Goal: Information Seeking & Learning: Learn about a topic

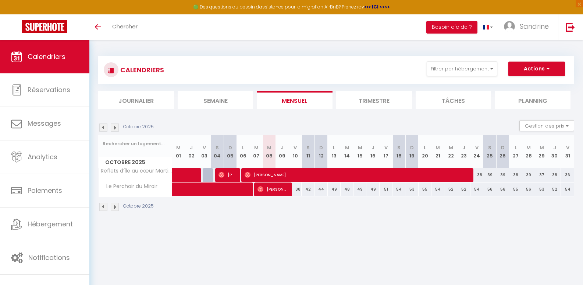
click at [101, 206] on img at bounding box center [103, 206] width 8 height 8
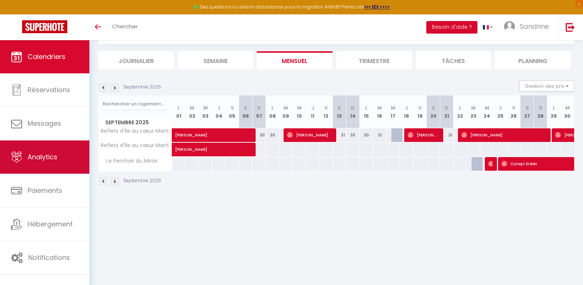
scroll to position [40, 0]
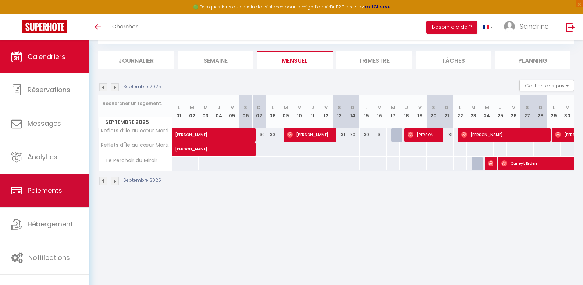
click at [55, 194] on span "Paiements" at bounding box center [45, 189] width 35 height 9
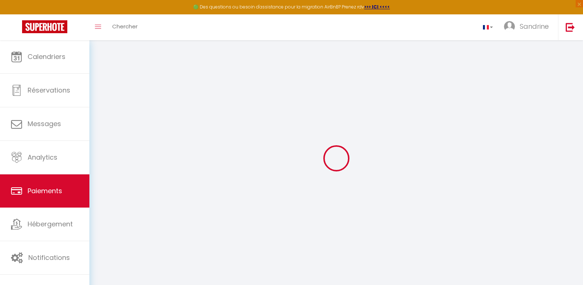
select select "2"
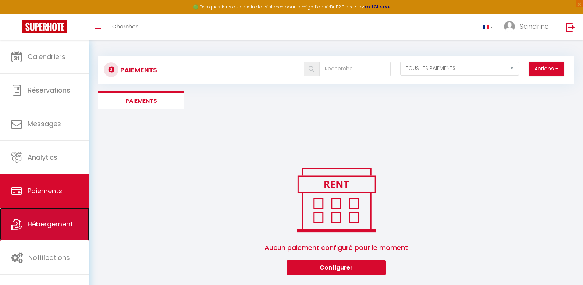
click at [62, 227] on span "Hébergement" at bounding box center [50, 223] width 45 height 9
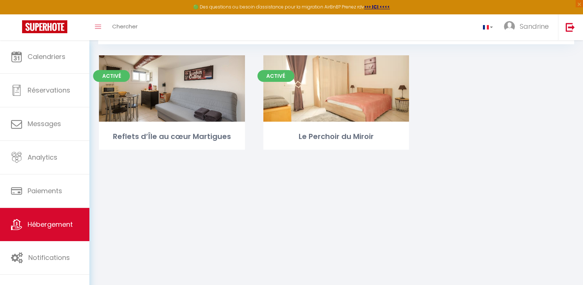
scroll to position [40, 0]
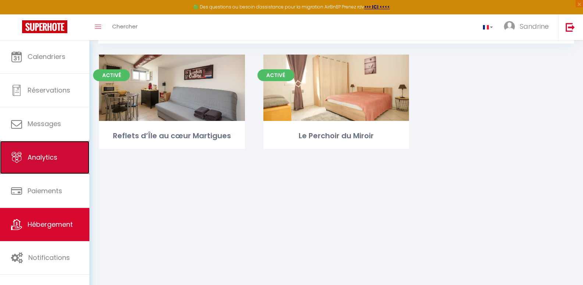
click at [51, 164] on link "Analytics" at bounding box center [44, 157] width 89 height 33
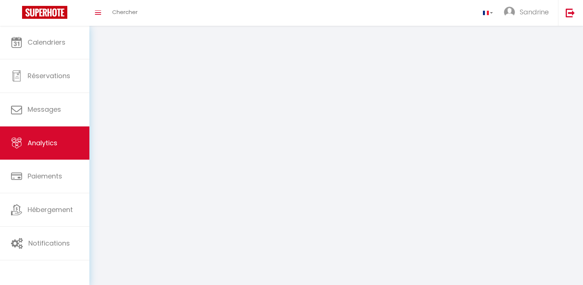
select select "2025"
select select "10"
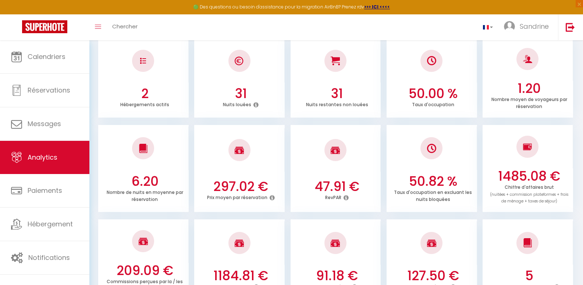
scroll to position [37, 0]
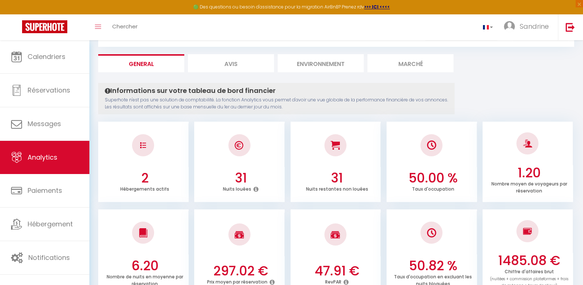
click at [254, 65] on li "Avis" at bounding box center [231, 63] width 86 height 18
select select "2025"
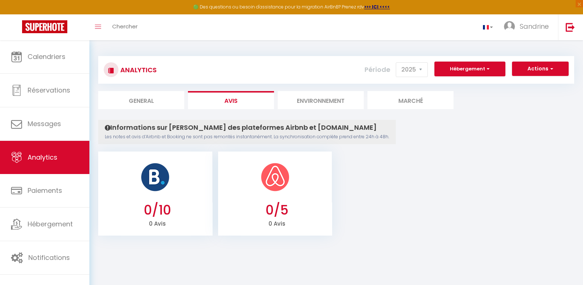
click at [332, 98] on li "Environnement" at bounding box center [321, 100] width 86 height 18
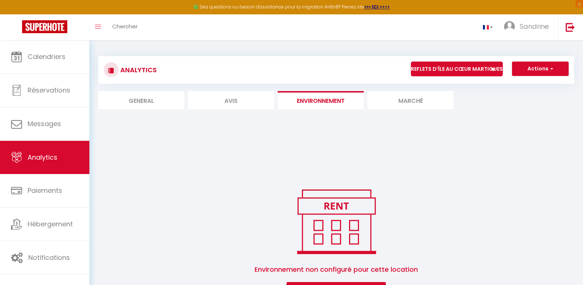
click at [393, 100] on li "Marché" at bounding box center [411, 100] width 86 height 18
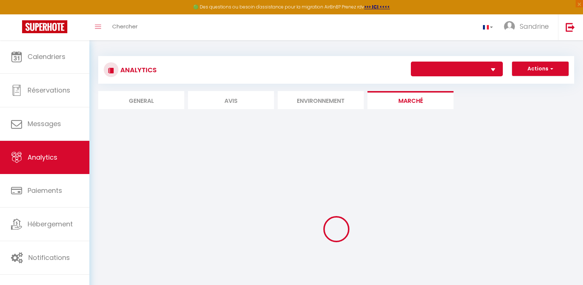
select select "73241"
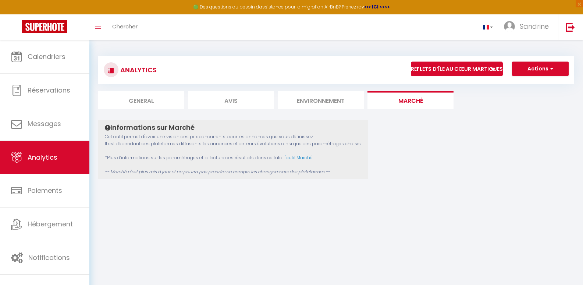
click at [124, 97] on li "General" at bounding box center [141, 100] width 86 height 18
select select "2025"
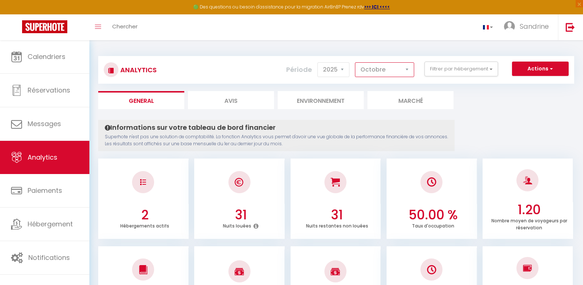
click at [406, 66] on select "[PERSON_NAME] Mars [PERSON_NAME] Juin Juillet Août Septembre Octobre Novembre D…" at bounding box center [384, 69] width 59 height 15
click at [356, 62] on select "[PERSON_NAME] Mars [PERSON_NAME] Juin Juillet Août Septembre Octobre Novembre D…" at bounding box center [384, 69] width 59 height 15
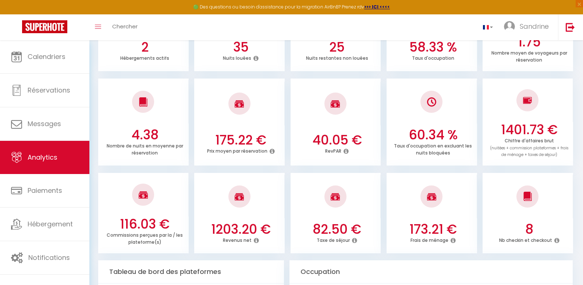
scroll to position [184, 0]
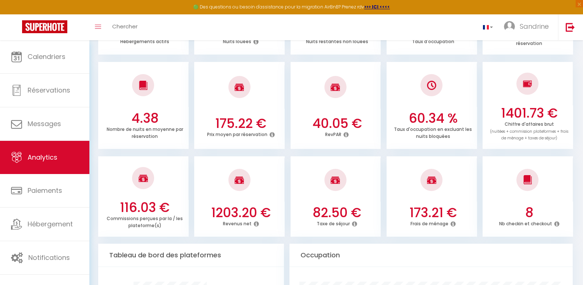
click at [357, 220] on icon at bounding box center [354, 223] width 5 height 6
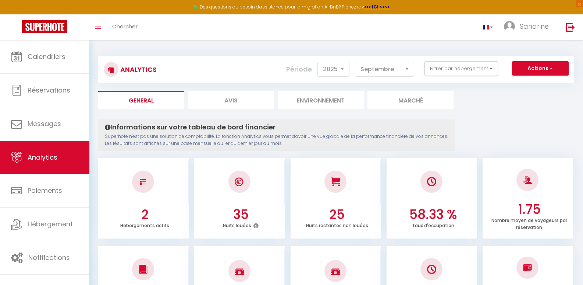
scroll to position [0, 0]
click at [410, 70] on select "[PERSON_NAME] Mars [PERSON_NAME] Juin Juillet Août Septembre Octobre Novembre D…" at bounding box center [384, 69] width 59 height 15
click at [356, 62] on select "[PERSON_NAME] Mars [PERSON_NAME] Juin Juillet Août Septembre Octobre Novembre D…" at bounding box center [384, 69] width 59 height 15
click at [409, 69] on select "[PERSON_NAME] Mars [PERSON_NAME] Juin Juillet Août Septembre Octobre Novembre D…" at bounding box center [384, 69] width 59 height 15
click at [356, 62] on select "[PERSON_NAME] Mars [PERSON_NAME] Juin Juillet Août Septembre Octobre Novembre D…" at bounding box center [384, 69] width 59 height 15
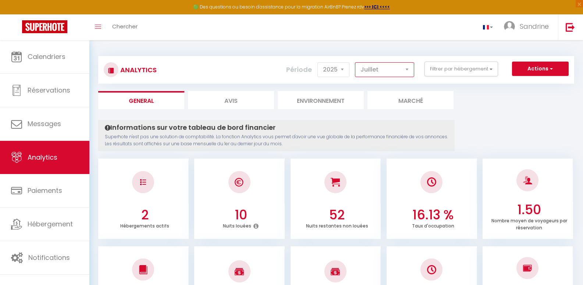
click at [411, 66] on select "[PERSON_NAME] Mars [PERSON_NAME] Juin Juillet Août Septembre Octobre Novembre D…" at bounding box center [384, 69] width 59 height 15
click at [356, 62] on select "[PERSON_NAME] Mars [PERSON_NAME] Juin Juillet Août Septembre Octobre Novembre D…" at bounding box center [384, 69] width 59 height 15
click at [404, 66] on select "[PERSON_NAME] Mars [PERSON_NAME] Juin Juillet Août Septembre Octobre Novembre D…" at bounding box center [384, 69] width 59 height 15
select select "9"
click at [356, 62] on select "[PERSON_NAME] Mars [PERSON_NAME] Juin Juillet Août Septembre Octobre Novembre D…" at bounding box center [384, 69] width 59 height 15
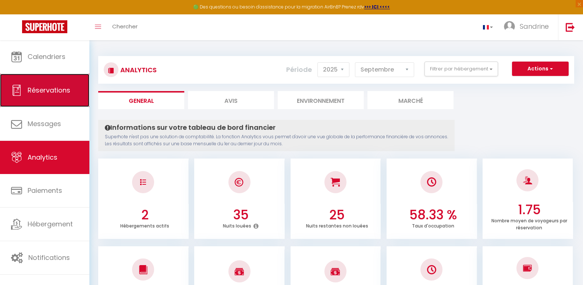
click at [56, 89] on span "Réservations" at bounding box center [49, 89] width 43 height 9
select select "not_cancelled"
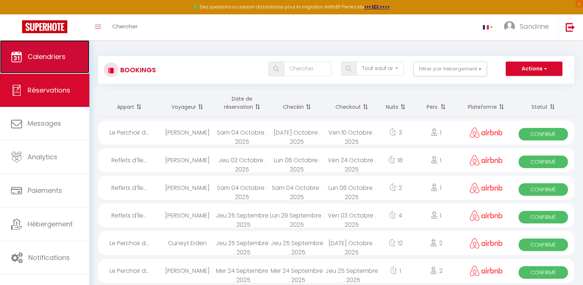
click at [48, 63] on link "Calendriers" at bounding box center [44, 56] width 89 height 33
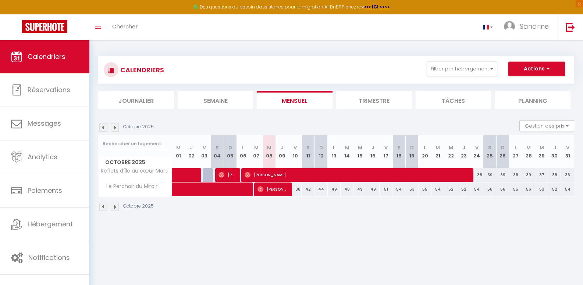
click at [115, 127] on img at bounding box center [115, 127] width 8 height 8
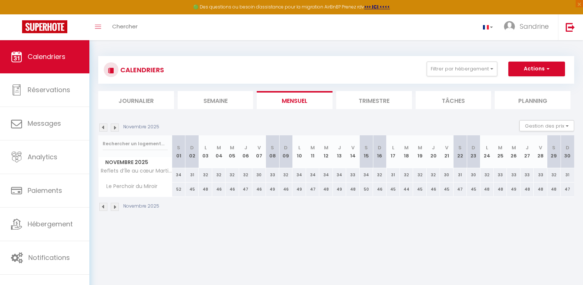
click at [115, 127] on img at bounding box center [115, 127] width 8 height 8
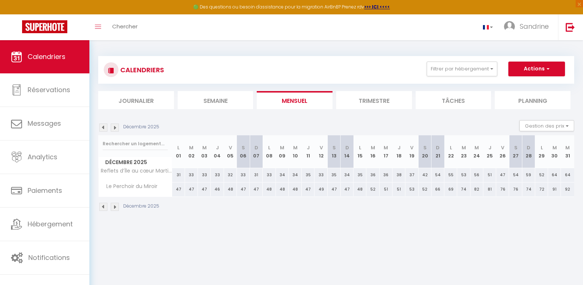
click at [115, 127] on img at bounding box center [115, 127] width 8 height 8
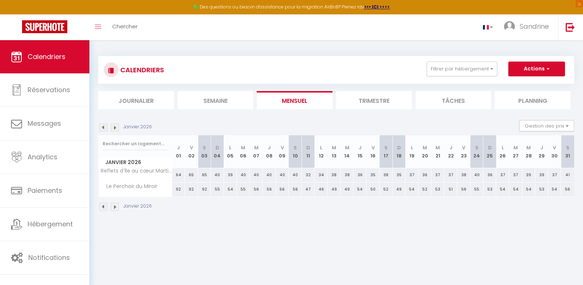
click at [115, 127] on img at bounding box center [115, 127] width 8 height 8
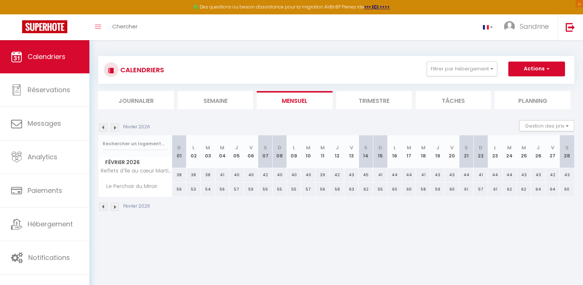
click at [115, 127] on img at bounding box center [115, 127] width 8 height 8
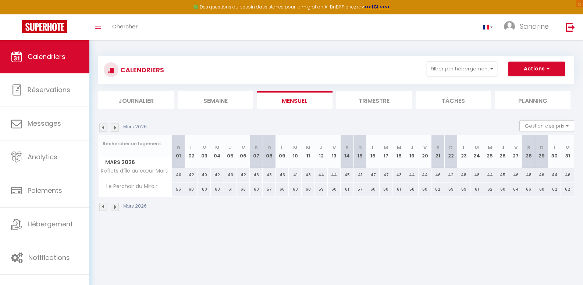
click at [103, 127] on img at bounding box center [103, 127] width 8 height 8
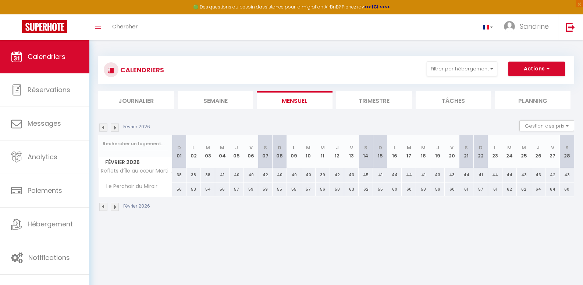
click at [103, 127] on img at bounding box center [103, 127] width 8 height 8
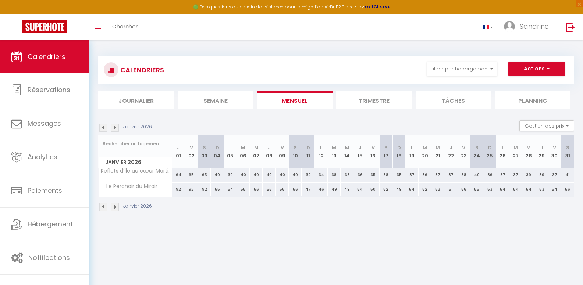
click at [103, 127] on img at bounding box center [103, 127] width 8 height 8
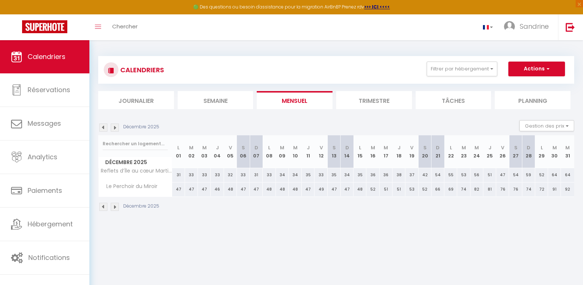
click at [103, 127] on img at bounding box center [103, 127] width 8 height 8
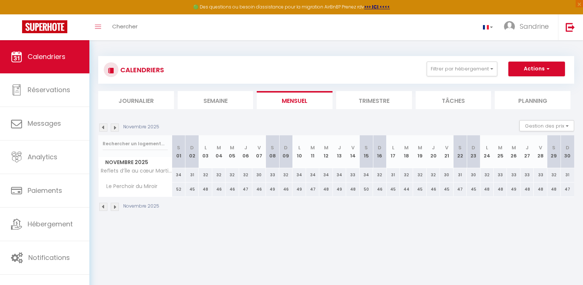
click at [103, 127] on img at bounding box center [103, 127] width 8 height 8
